Goal: Complete application form

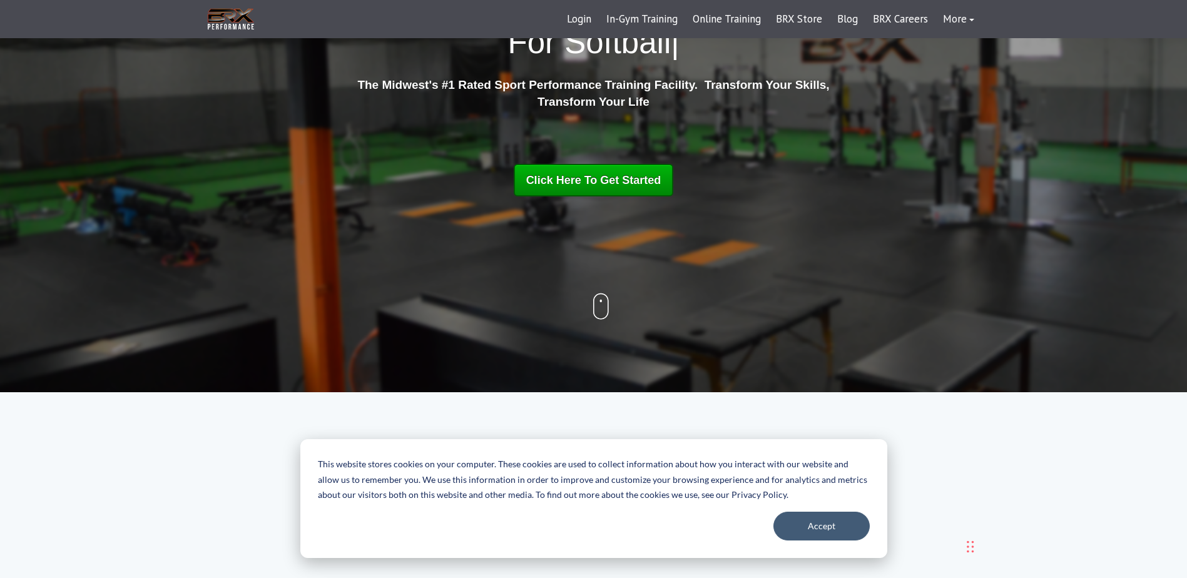
scroll to position [188, 0]
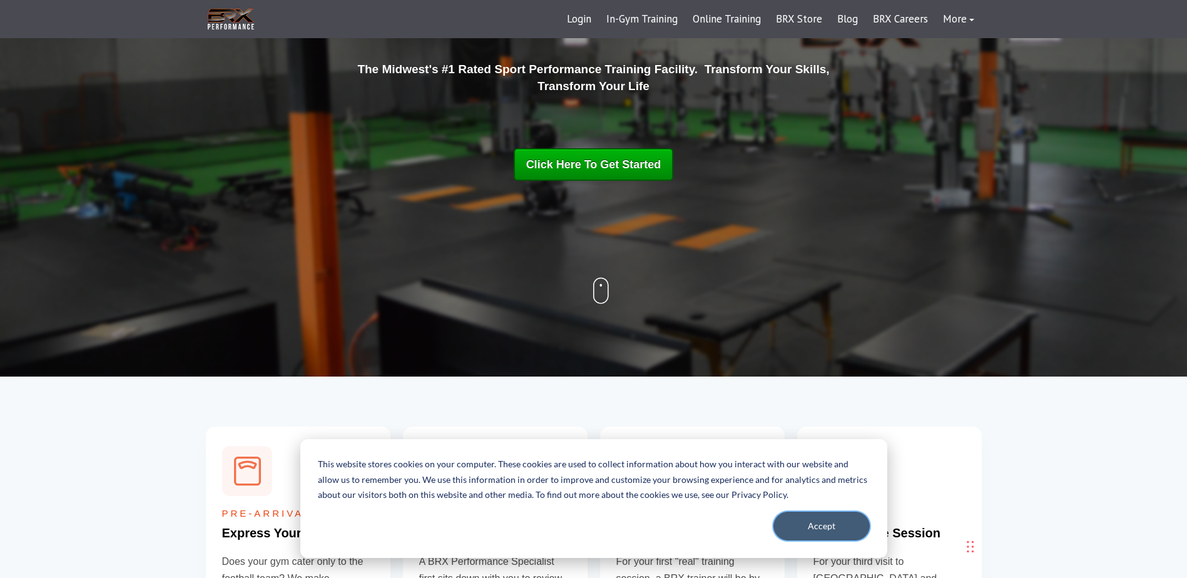
click at [831, 519] on button "Accept" at bounding box center [822, 526] width 96 height 29
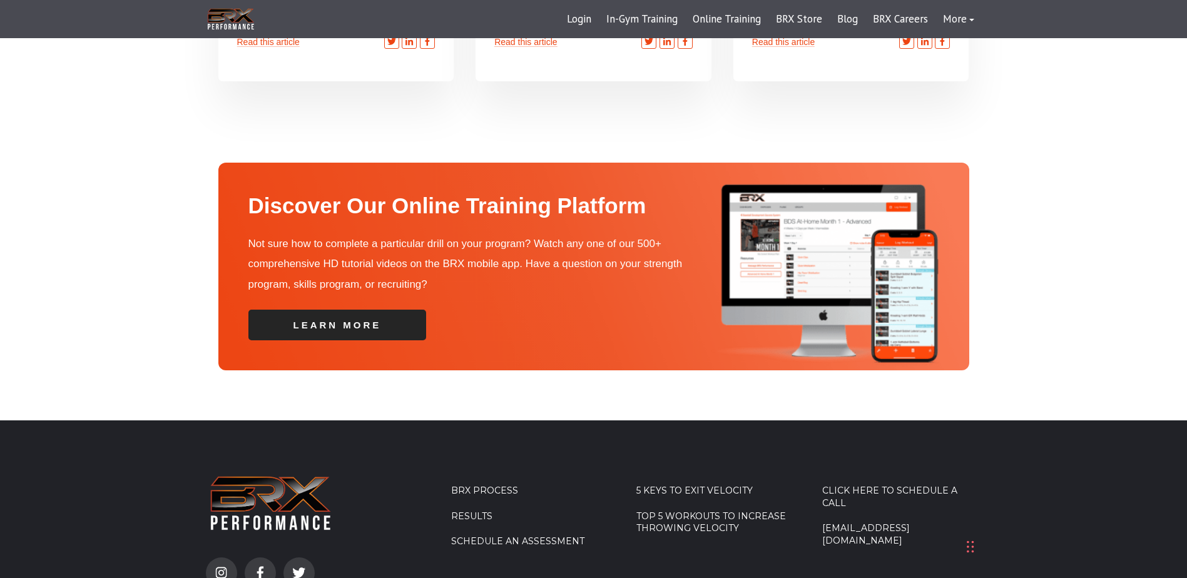
scroll to position [4146, 0]
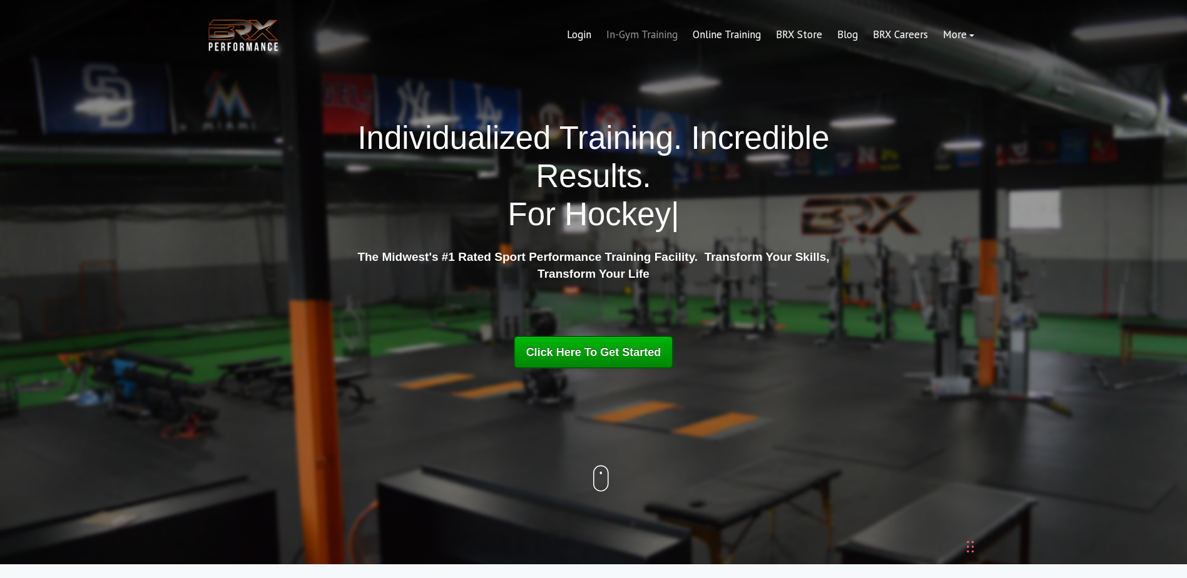
click at [670, 34] on link "In-Gym Training" at bounding box center [642, 35] width 86 height 30
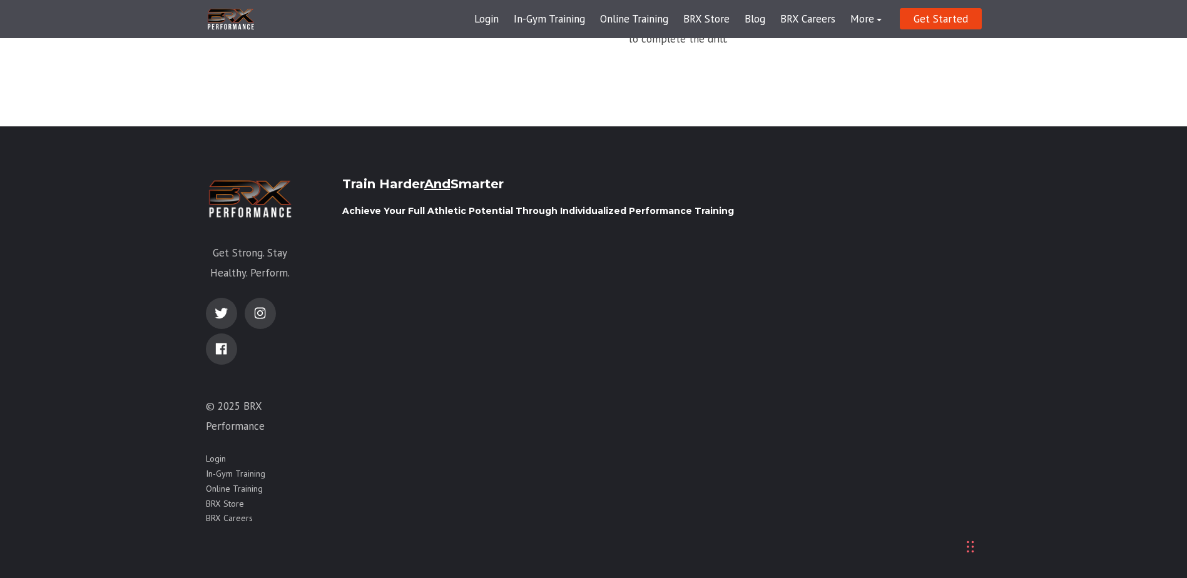
scroll to position [1953, 0]
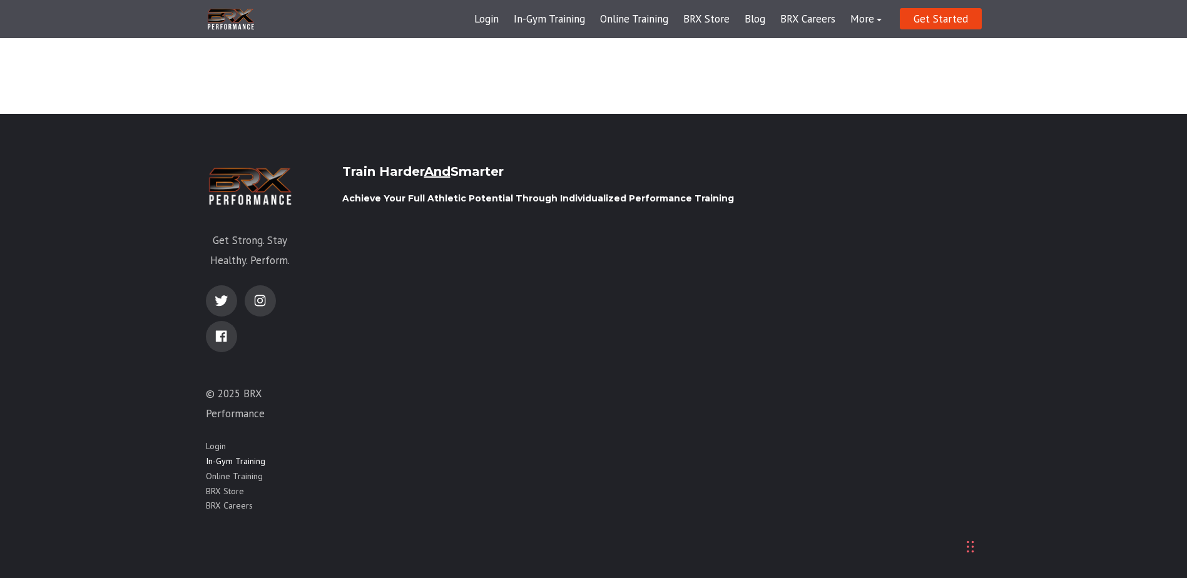
click at [257, 456] on link "In-Gym Training" at bounding box center [235, 462] width 59 height 13
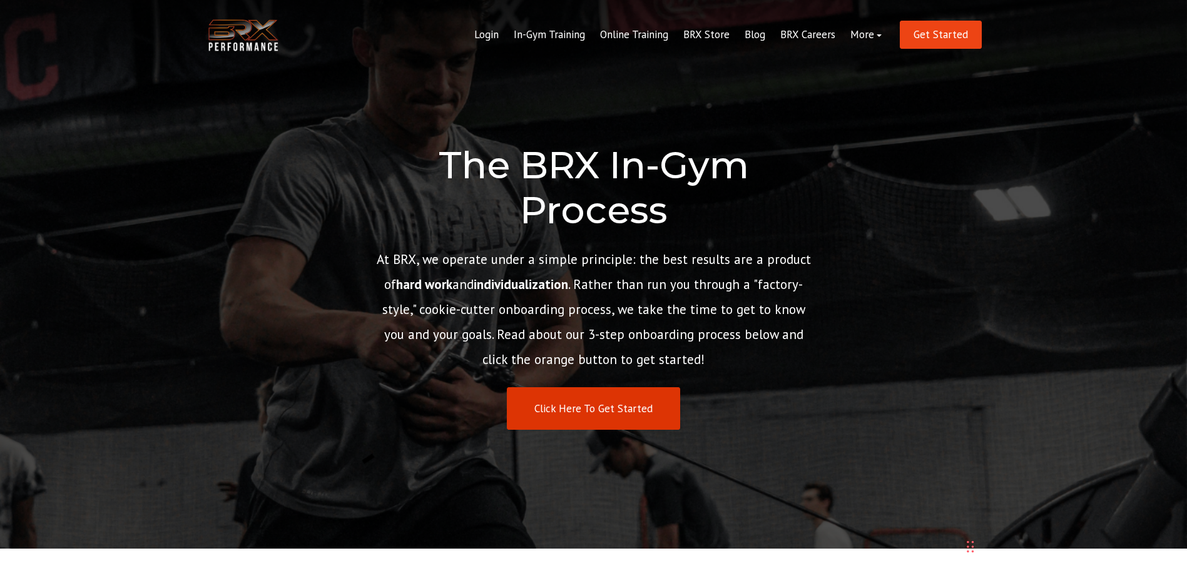
click at [620, 409] on link "Click Here To Get Started" at bounding box center [593, 408] width 173 height 43
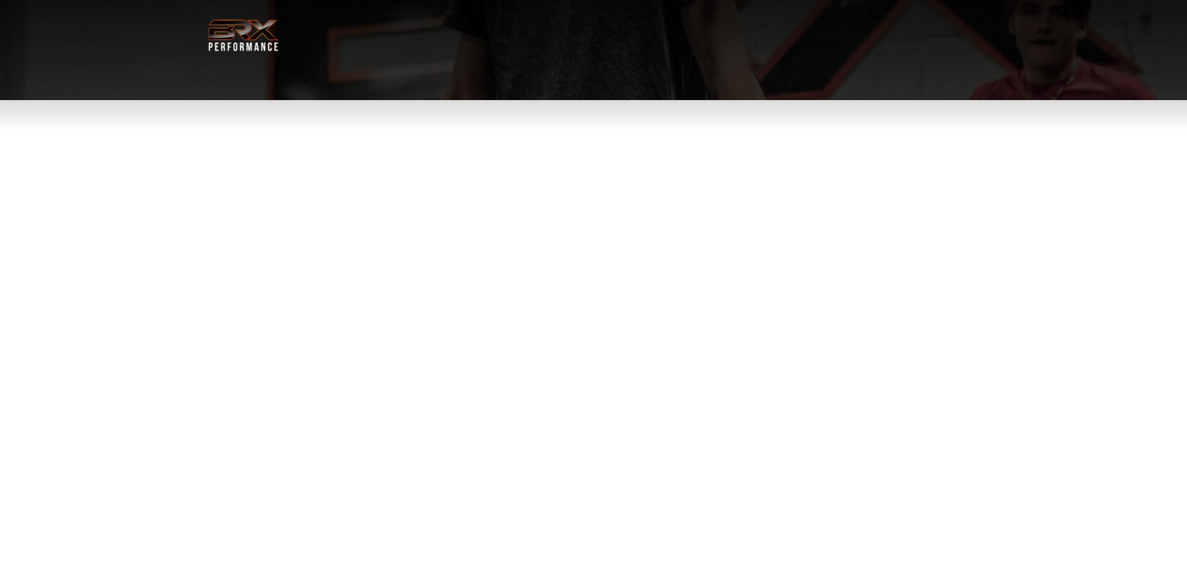
select select "**"
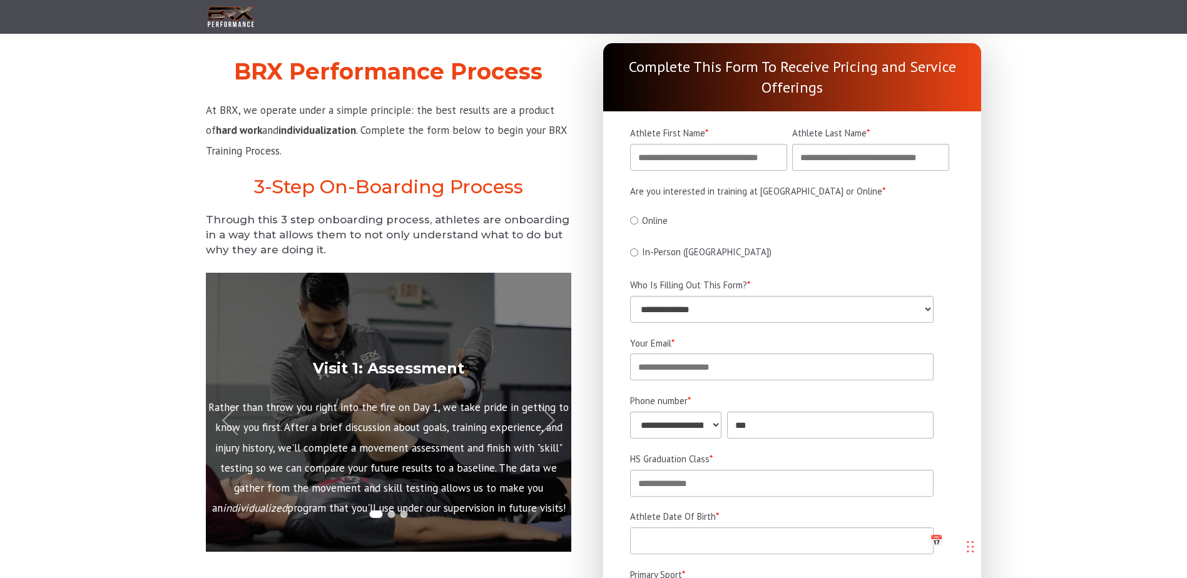
scroll to position [125, 0]
